Goal: Navigation & Orientation: Find specific page/section

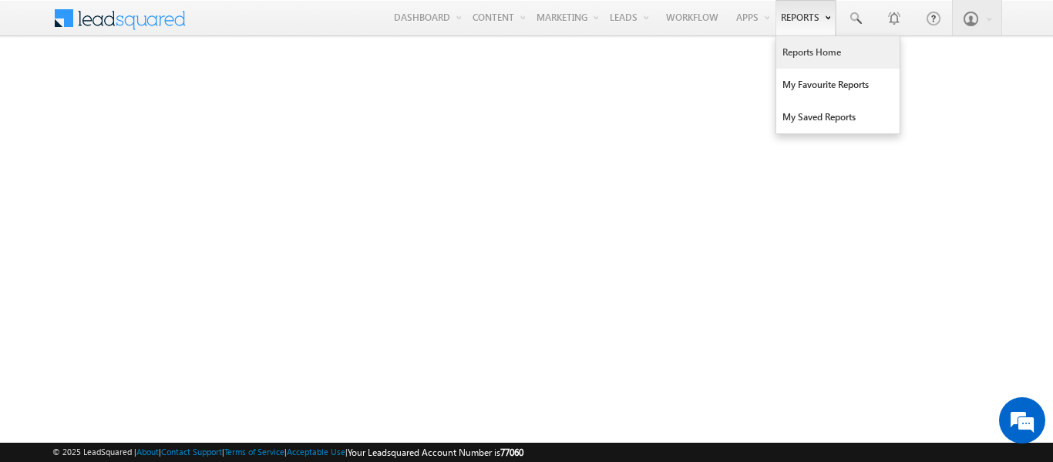
click at [798, 52] on link "Reports Home" at bounding box center [838, 52] width 123 height 32
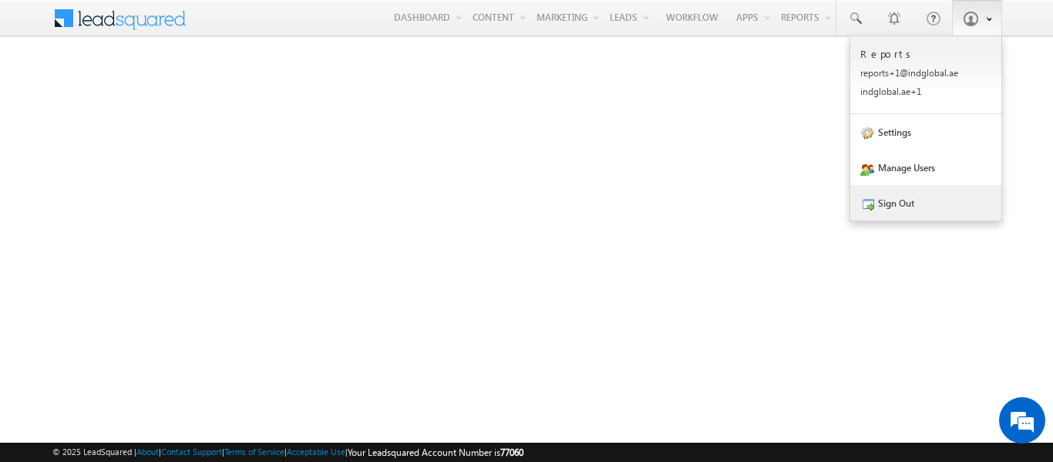
click at [921, 202] on link "Sign Out" at bounding box center [926, 202] width 151 height 35
